Goal: Navigation & Orientation: Find specific page/section

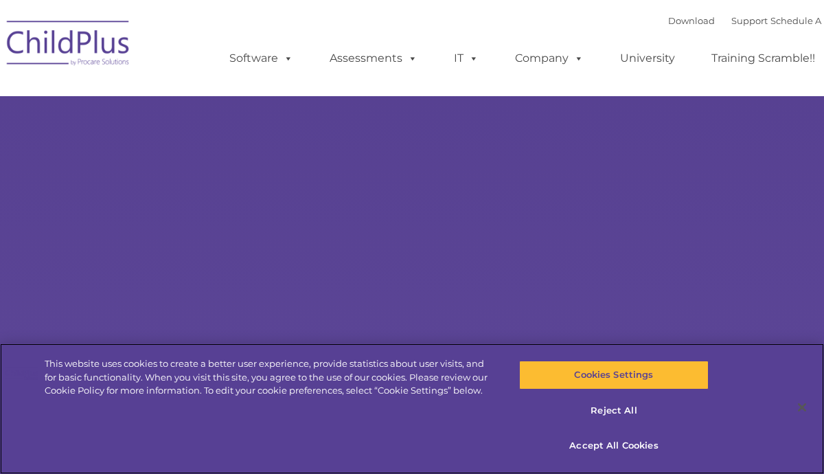
type input ""
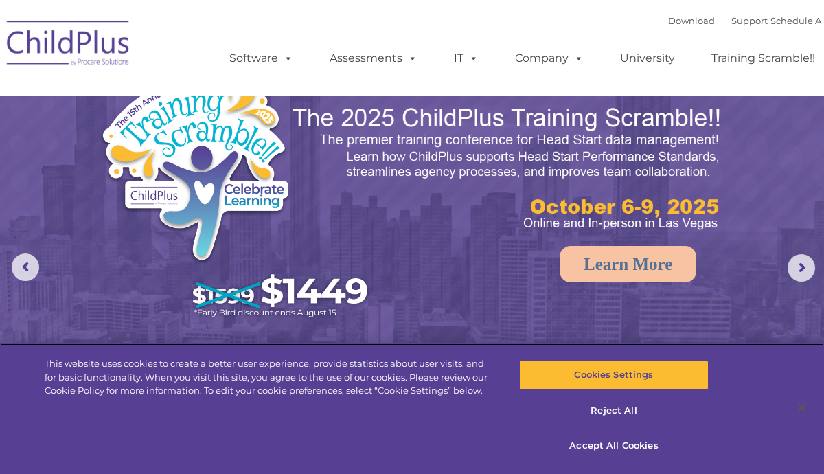
select select "MEDIUM"
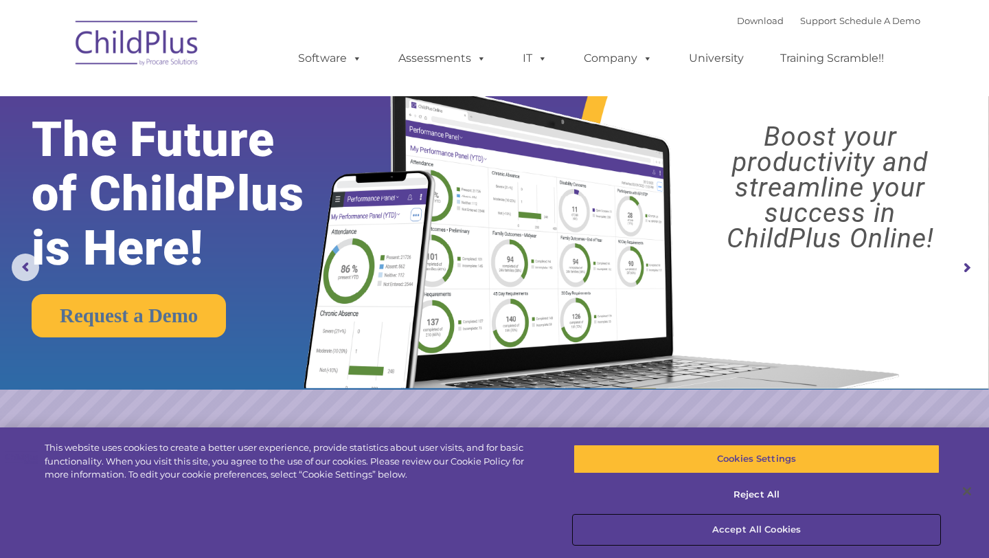
click at [791, 473] on button "Accept All Cookies" at bounding box center [756, 529] width 366 height 29
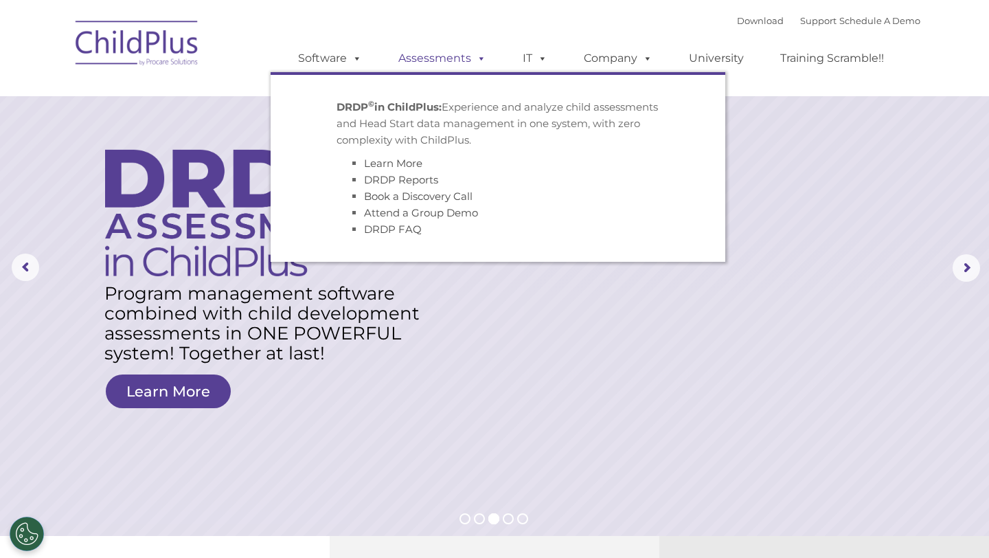
click at [448, 55] on link "Assessments" at bounding box center [442, 58] width 115 height 27
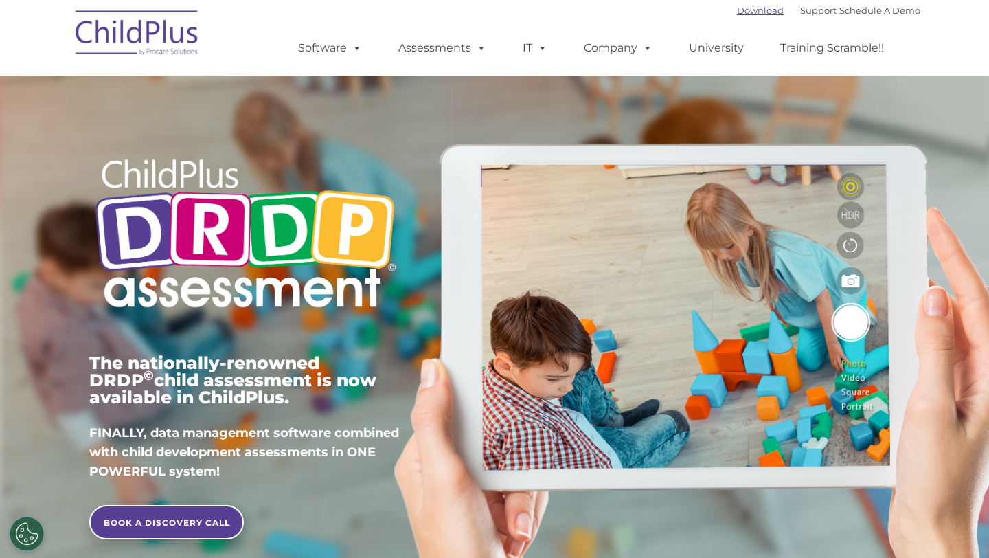
click at [750, 8] on link "Download" at bounding box center [760, 10] width 47 height 11
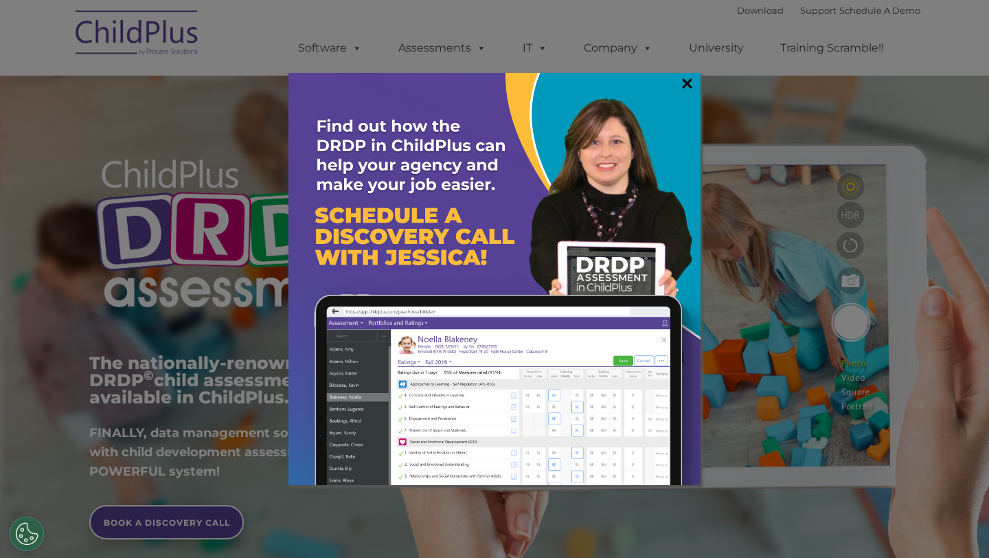
click at [685, 82] on link "×" at bounding box center [687, 83] width 16 height 14
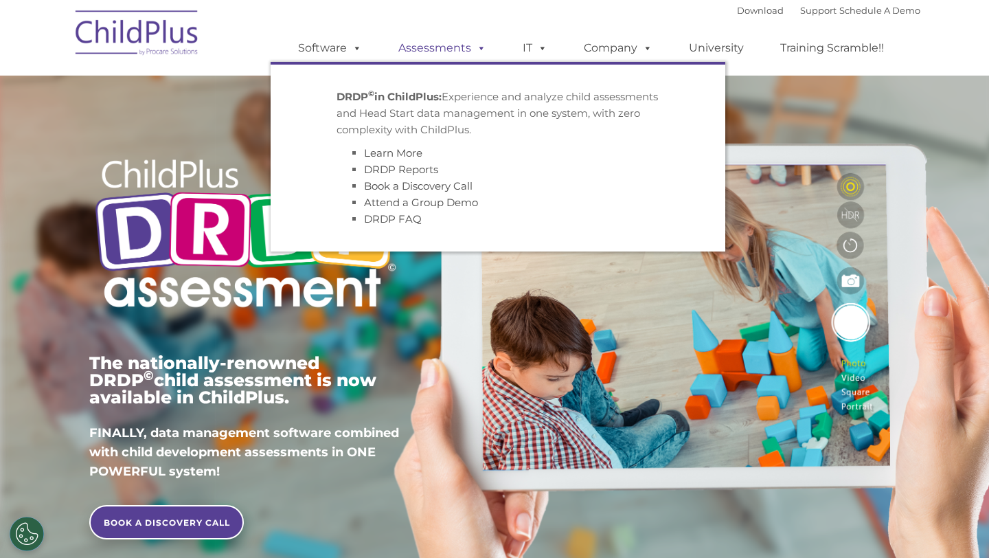
click at [439, 49] on link "Assessments" at bounding box center [442, 47] width 115 height 27
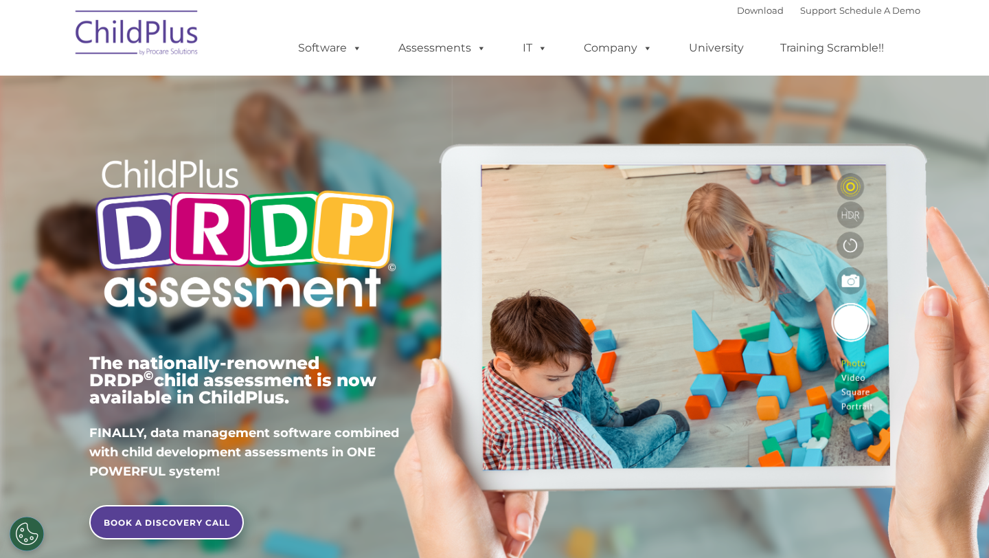
click at [763, 12] on font "Download Support | Schedule A Demo" at bounding box center [828, 10] width 183 height 11
click at [753, 12] on link "Download" at bounding box center [760, 10] width 47 height 11
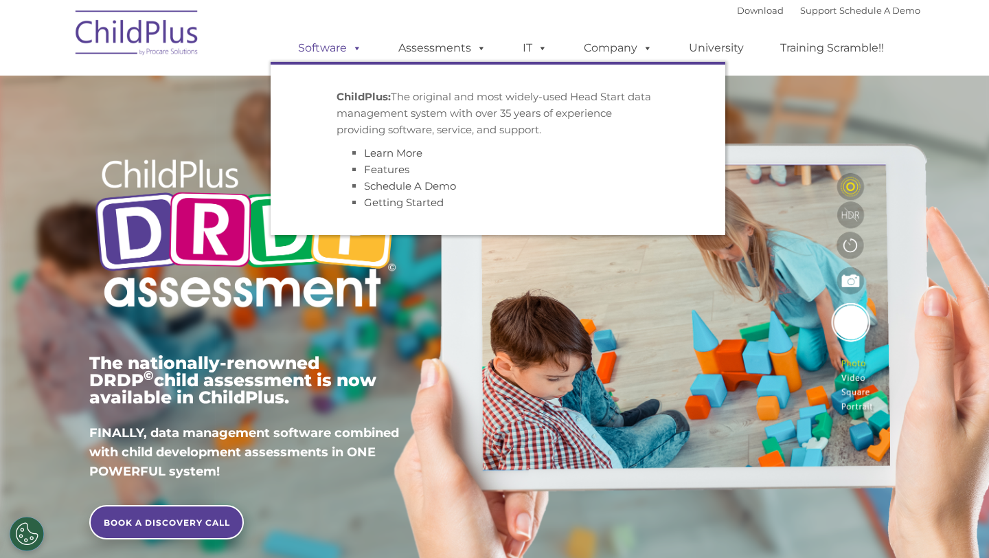
click at [349, 54] on span at bounding box center [354, 47] width 15 height 13
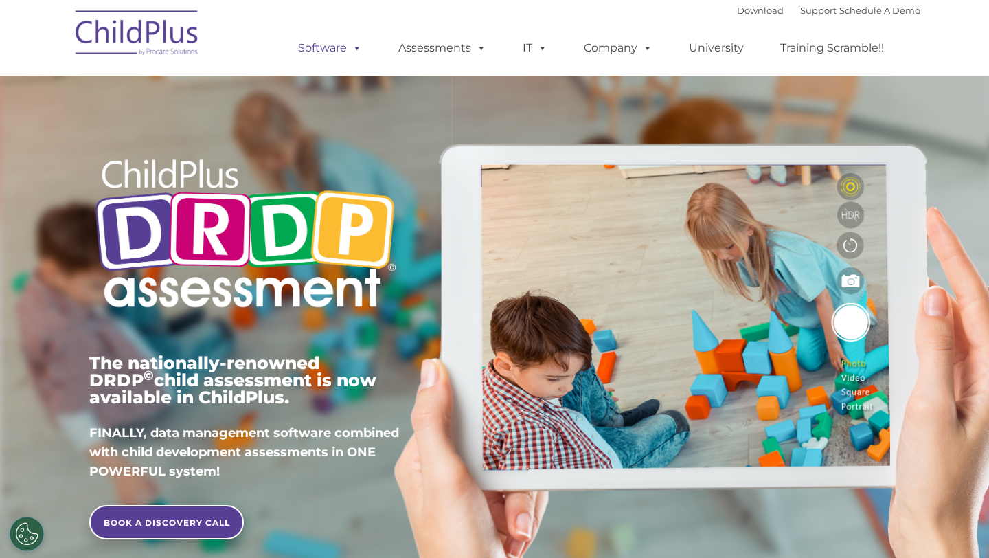
click at [338, 48] on link "Software" at bounding box center [329, 47] width 91 height 27
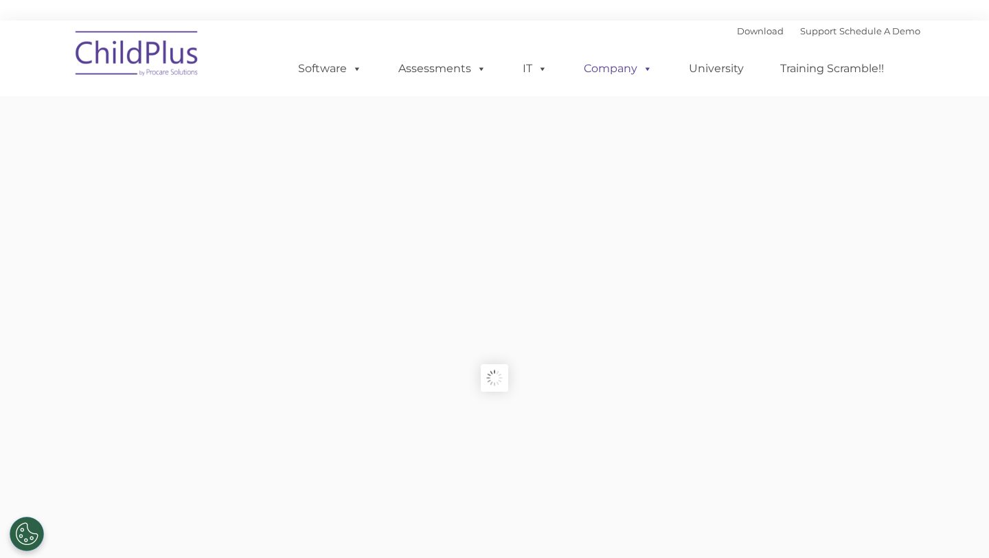
type input ""
click at [738, 32] on link "Download" at bounding box center [760, 30] width 47 height 11
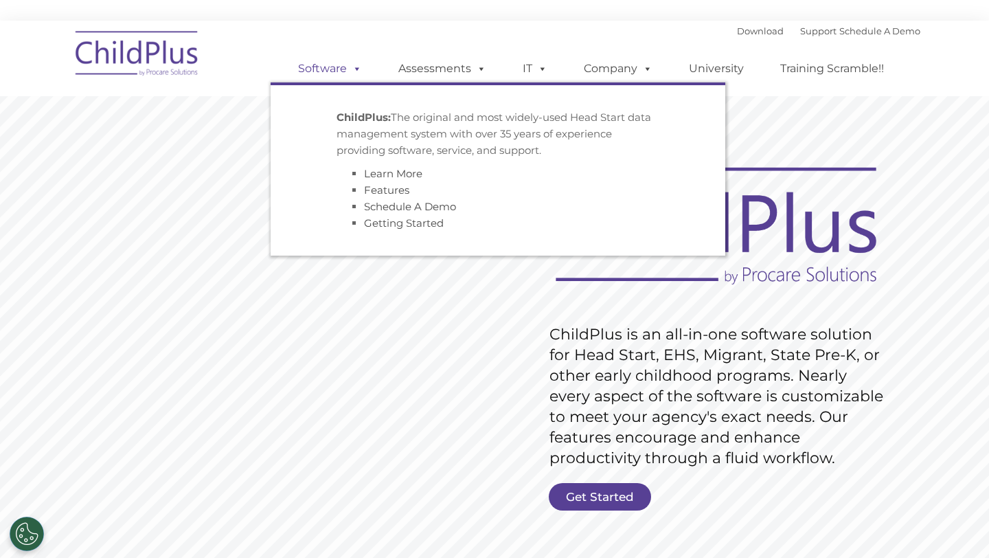
click at [337, 73] on link "Software" at bounding box center [329, 68] width 91 height 27
